Goal: Navigation & Orientation: Find specific page/section

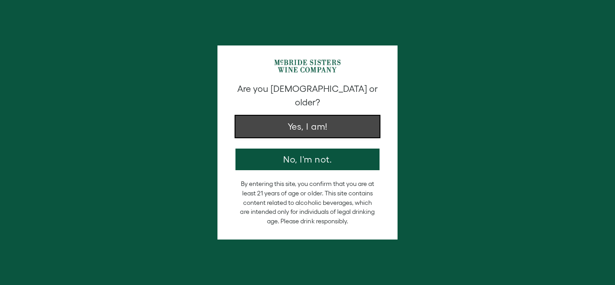
click at [317, 116] on button "Yes, I am!" at bounding box center [307, 127] width 144 height 22
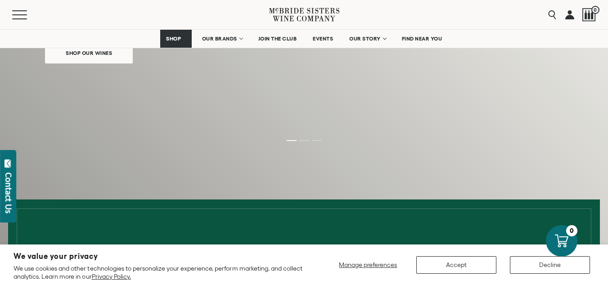
scroll to position [216, 0]
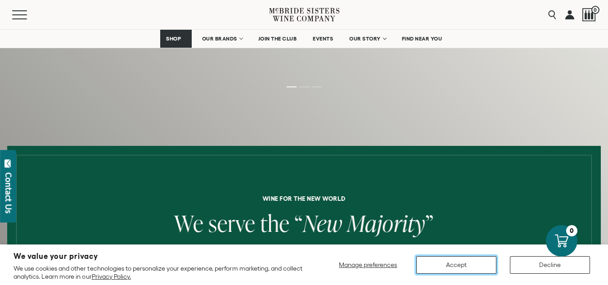
click at [452, 259] on button "Accept" at bounding box center [456, 265] width 80 height 18
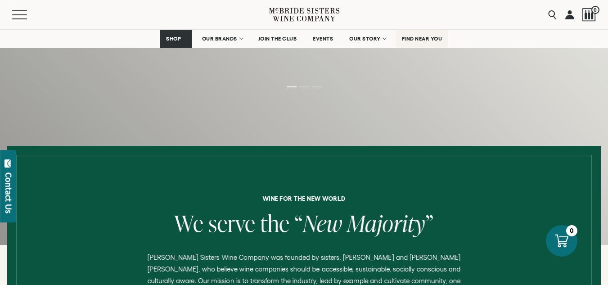
click at [412, 40] on span "FIND NEAR YOU" at bounding box center [422, 39] width 41 height 6
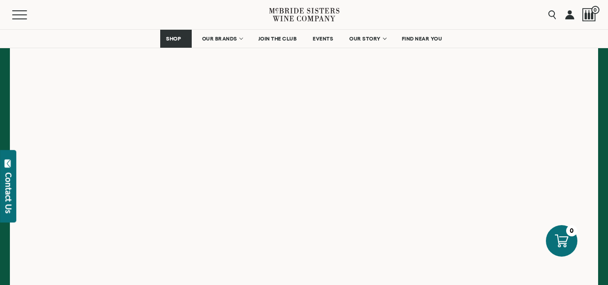
scroll to position [209, 0]
click at [16, 14] on span "Mobile Menu Trigger" at bounding box center [21, 14] width 19 height 1
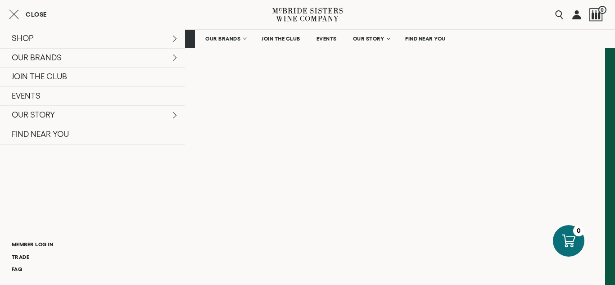
click at [13, 9] on icon "Close cart" at bounding box center [14, 14] width 10 height 11
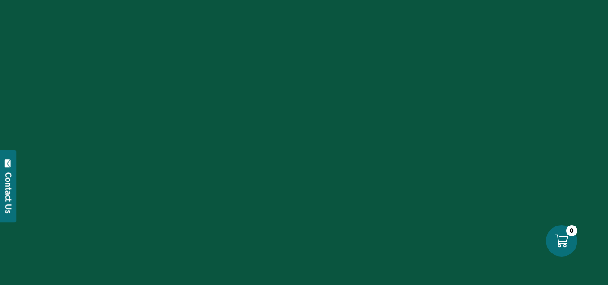
scroll to position [214, 0]
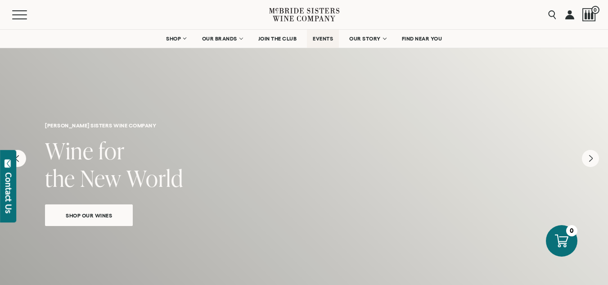
click at [323, 38] on span "EVENTS" at bounding box center [323, 39] width 20 height 6
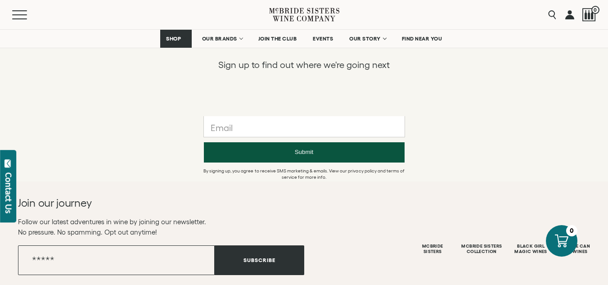
scroll to position [648, 0]
